Goal: Navigation & Orientation: Find specific page/section

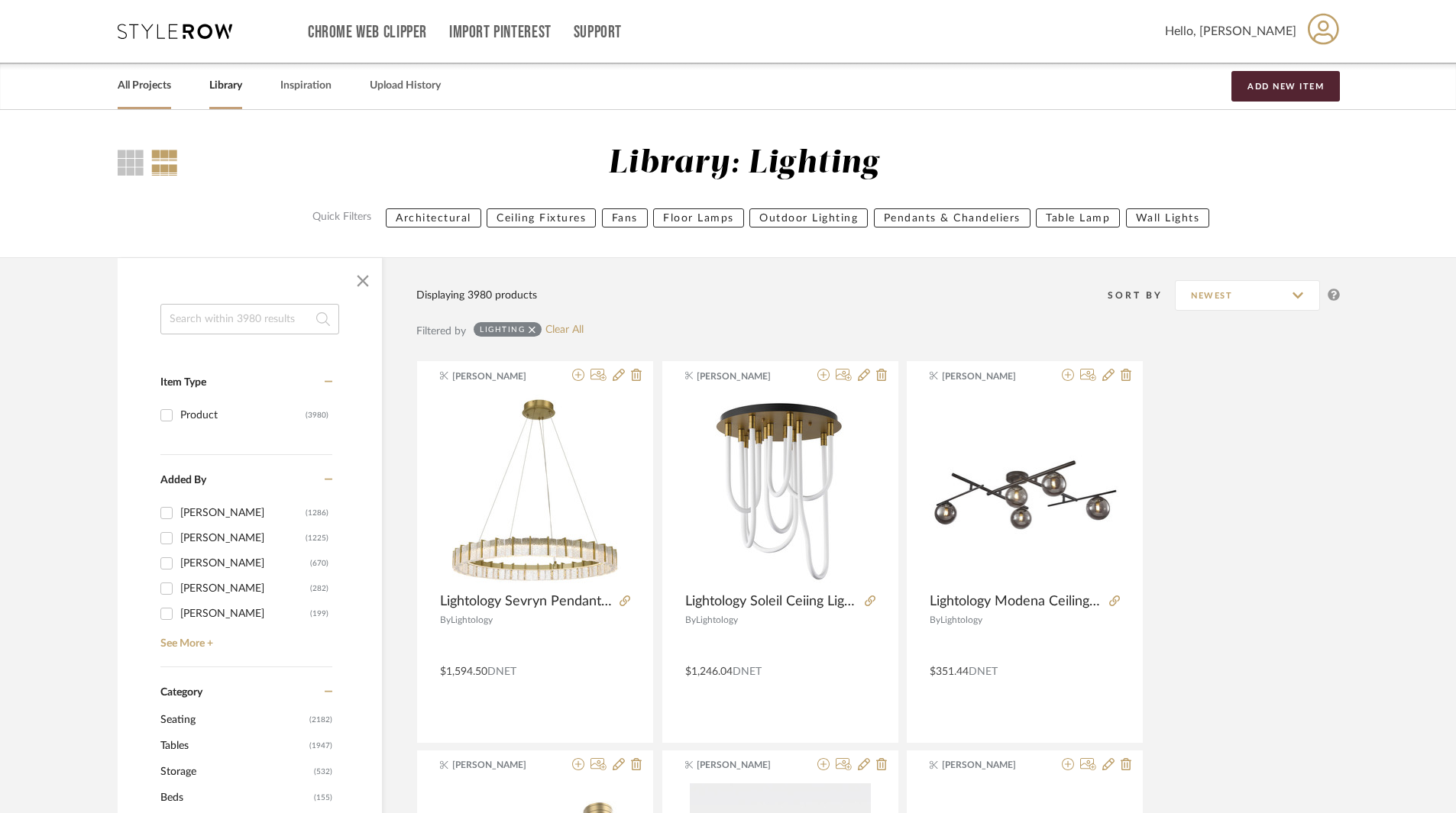
click at [131, 75] on link "All Projects" at bounding box center [145, 85] width 54 height 21
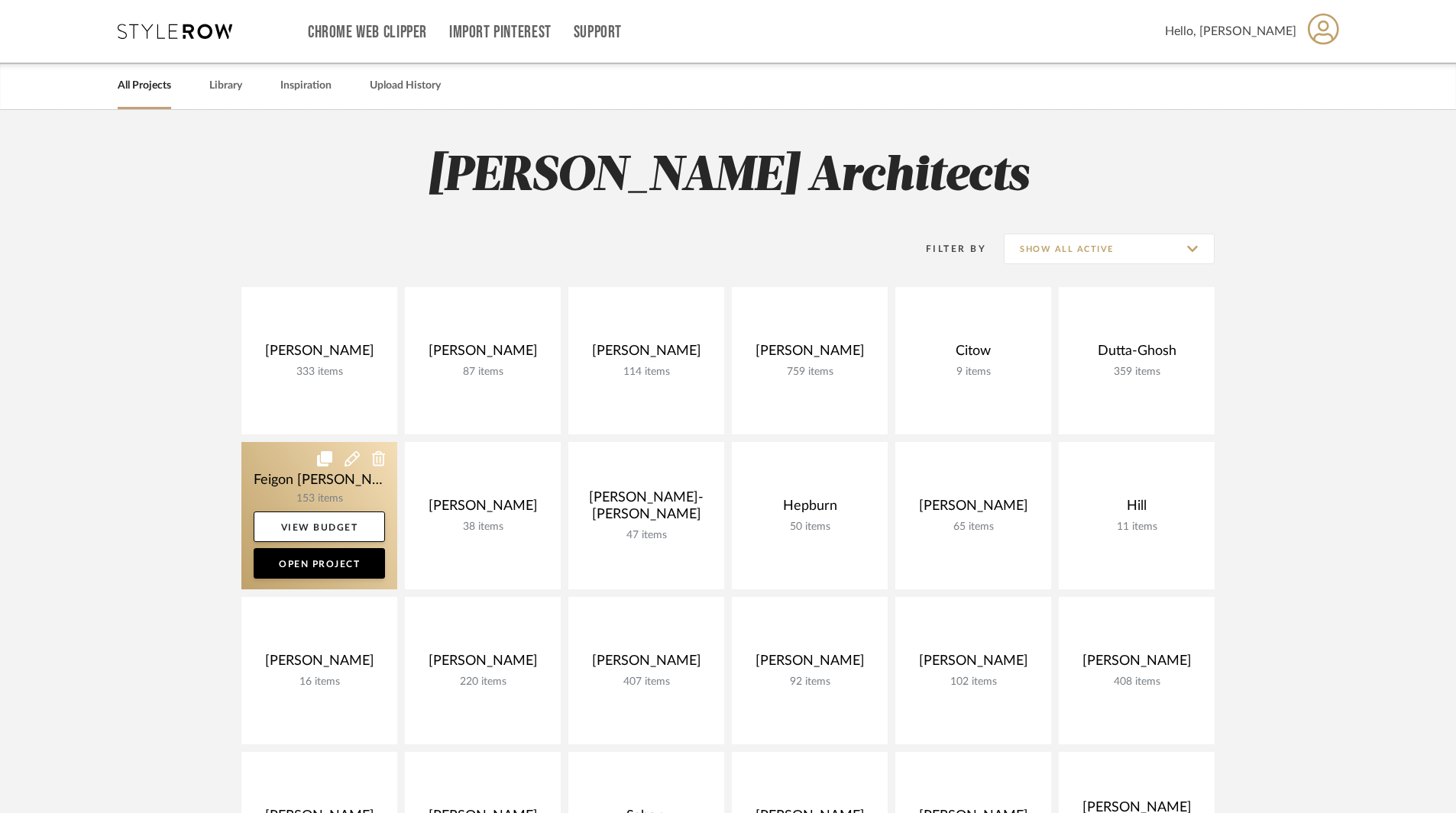
click at [320, 494] on link at bounding box center [320, 516] width 156 height 147
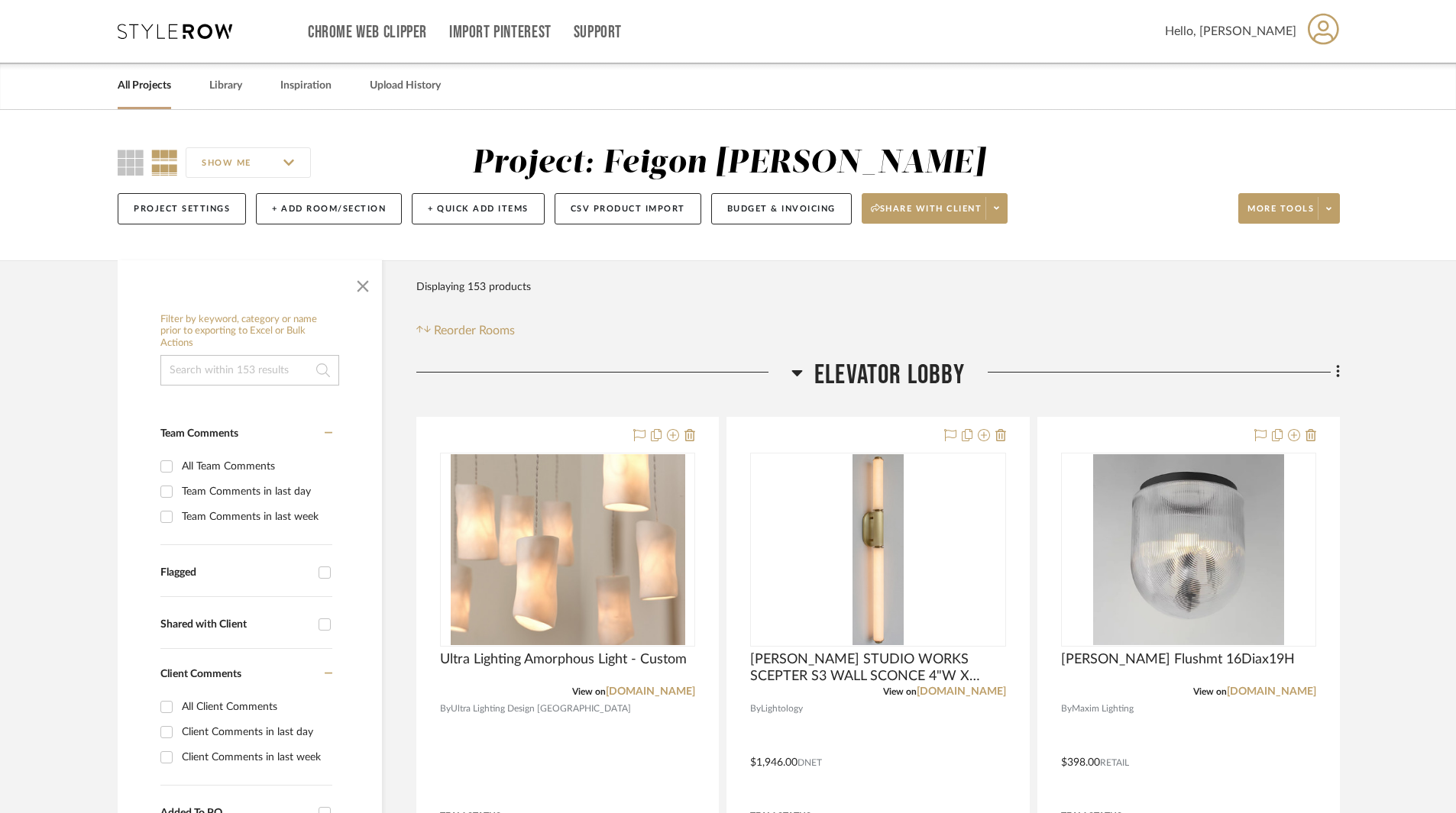
click at [791, 370] on icon at bounding box center [796, 372] width 12 height 18
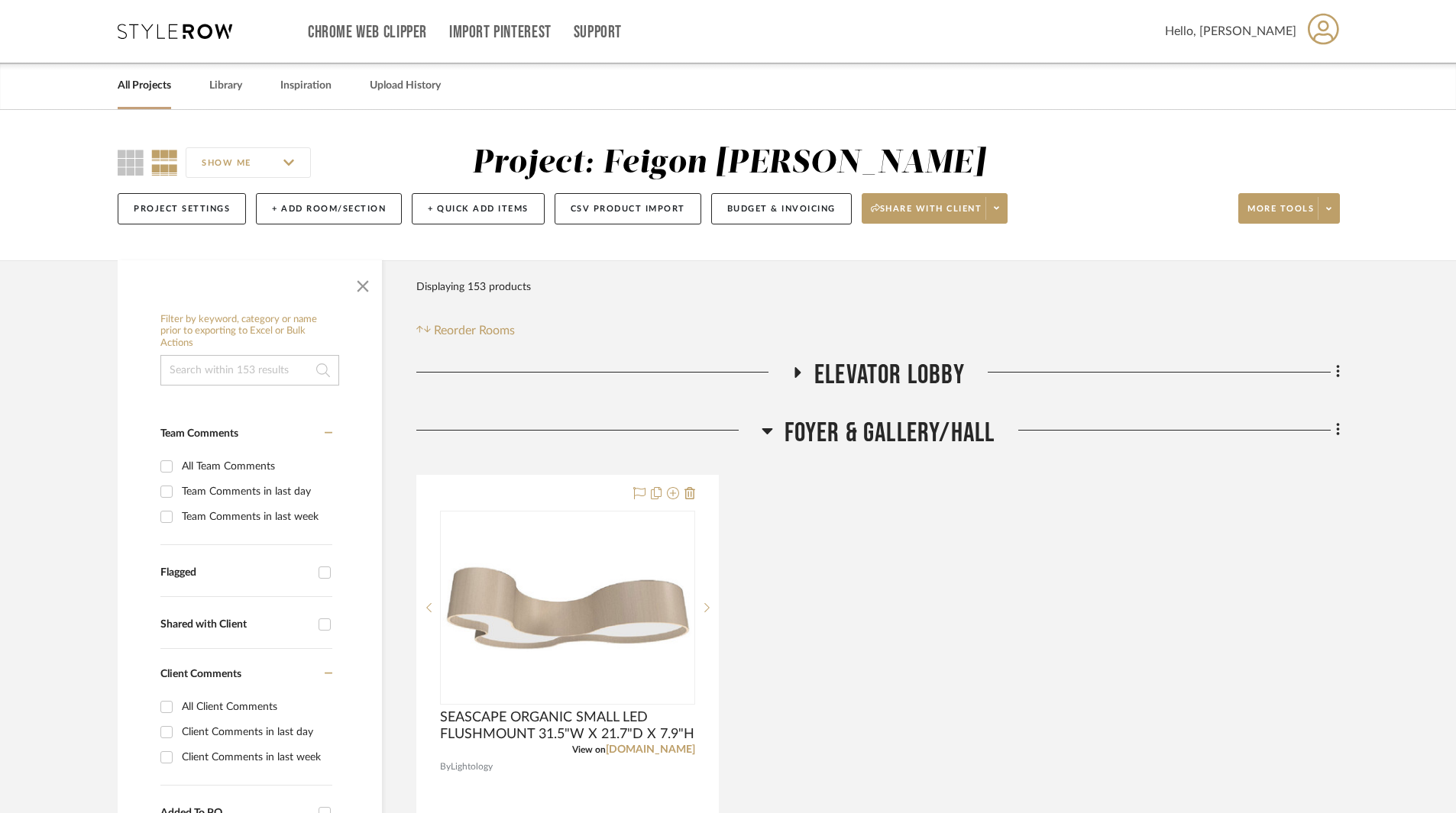
click at [757, 435] on div at bounding box center [589, 436] width 346 height 39
click at [766, 426] on icon at bounding box center [767, 431] width 12 height 18
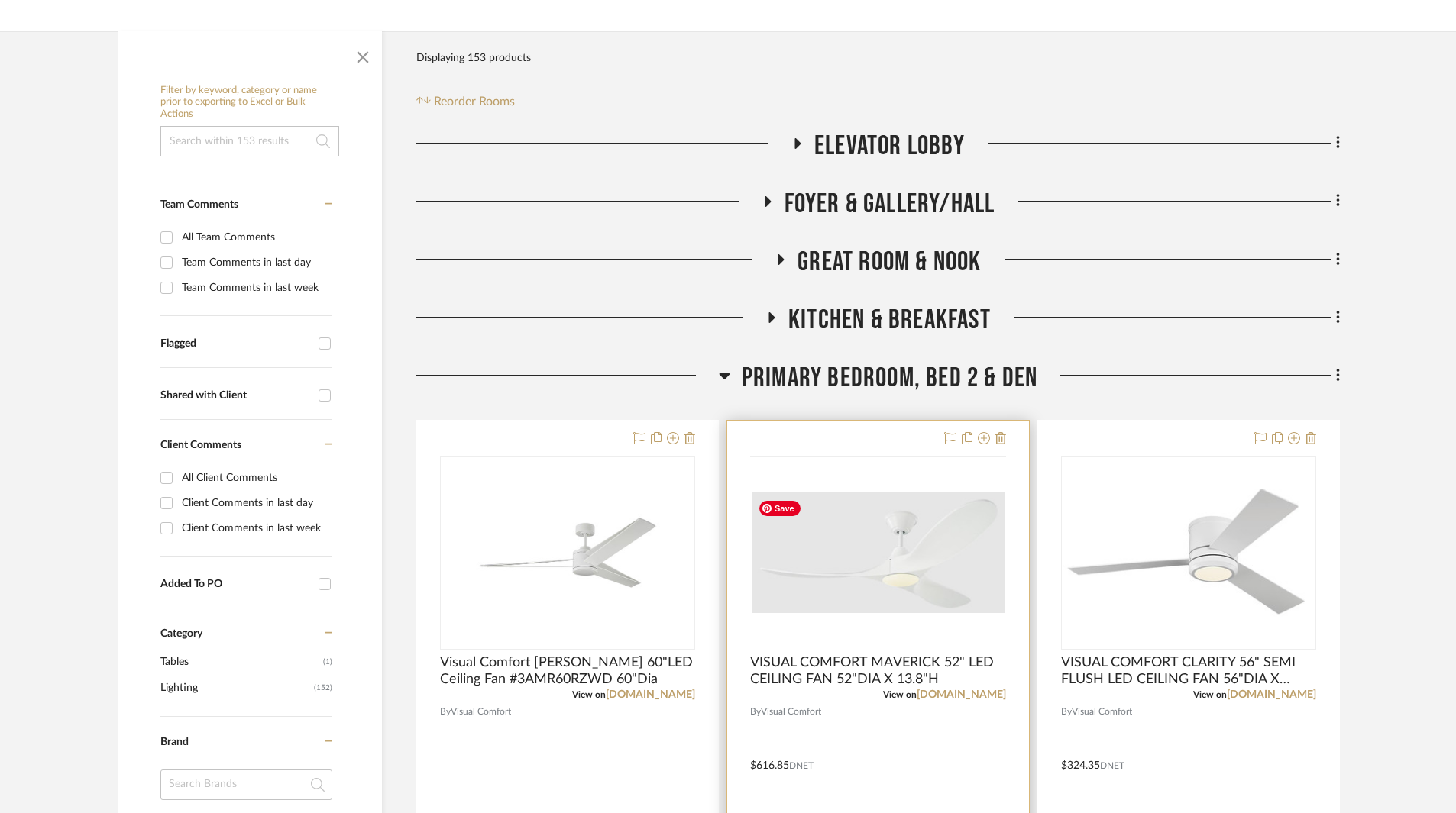
scroll to position [305, 0]
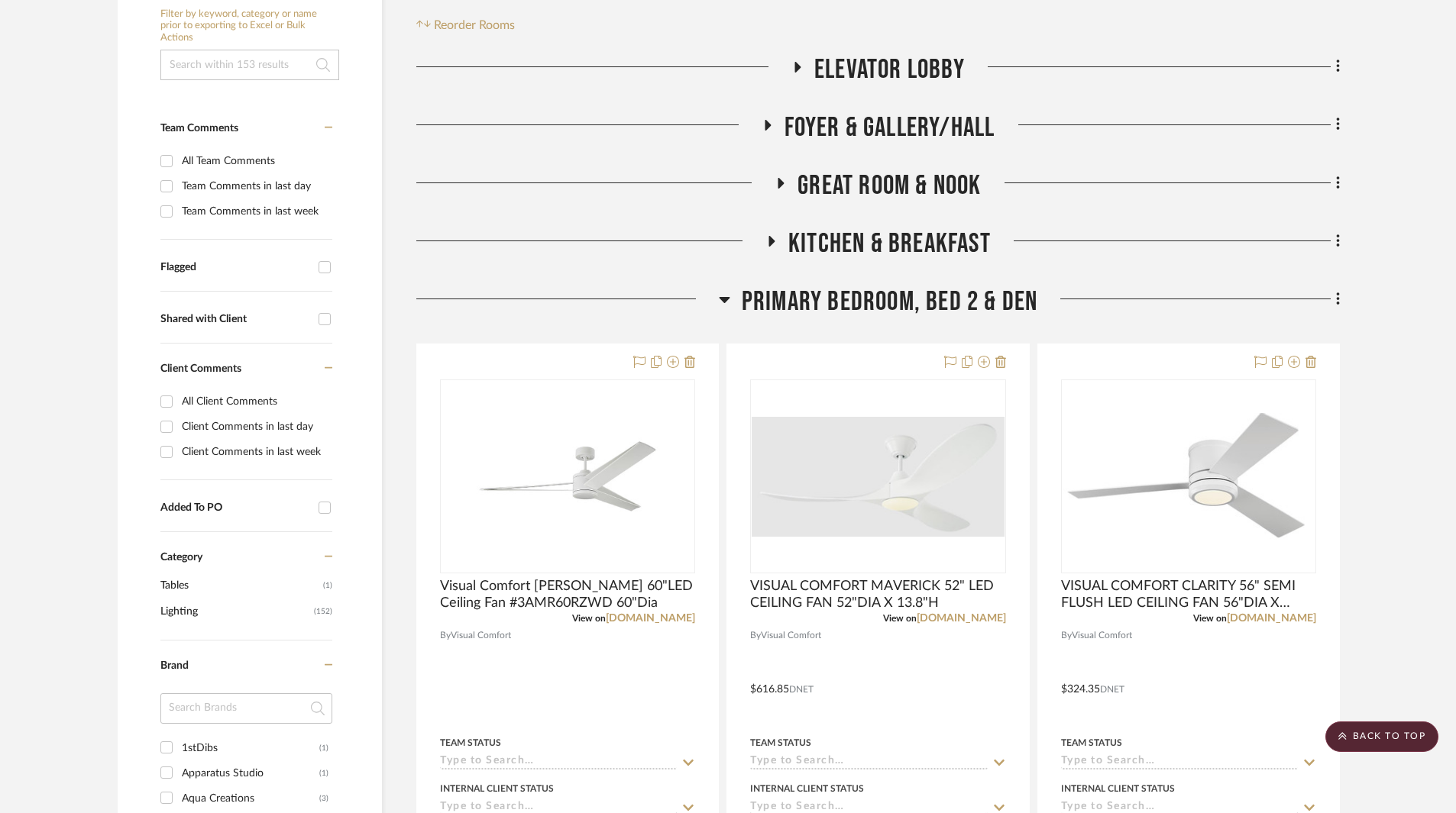
click at [722, 298] on icon at bounding box center [724, 300] width 11 height 6
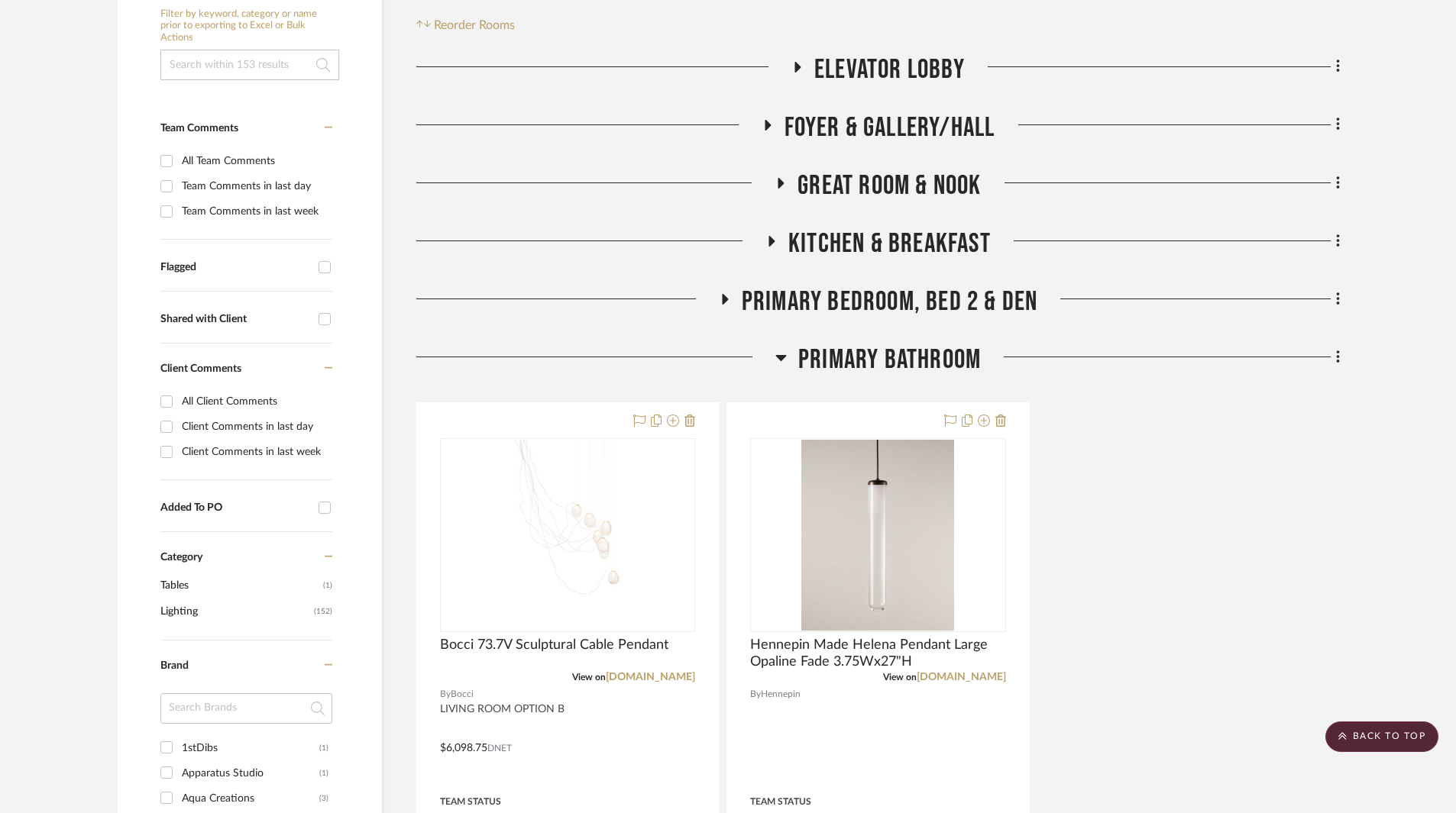
scroll to position [458, 0]
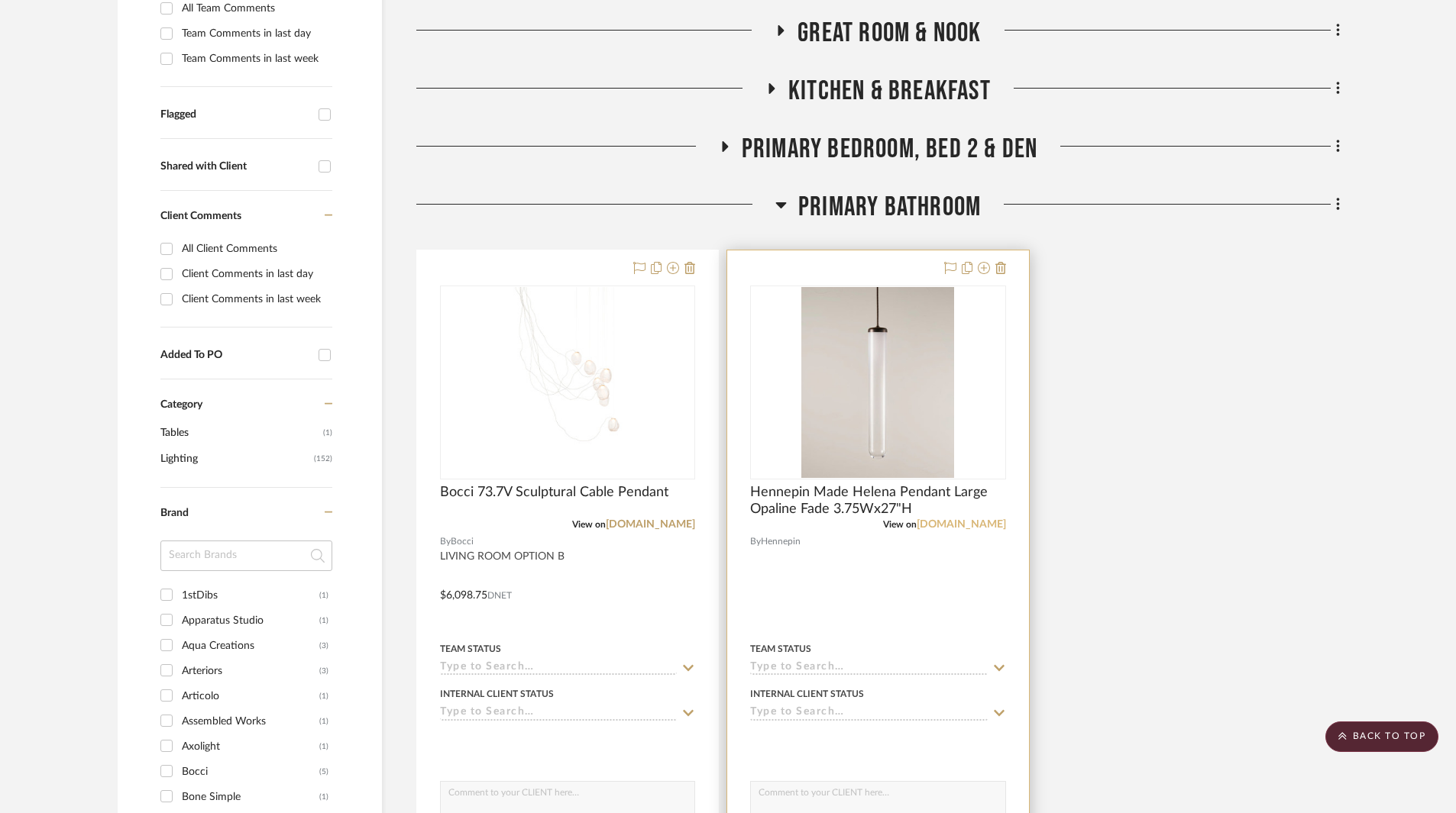
click at [960, 524] on link "[DOMAIN_NAME]" at bounding box center [961, 525] width 90 height 11
